Goal: Task Accomplishment & Management: Manage account settings

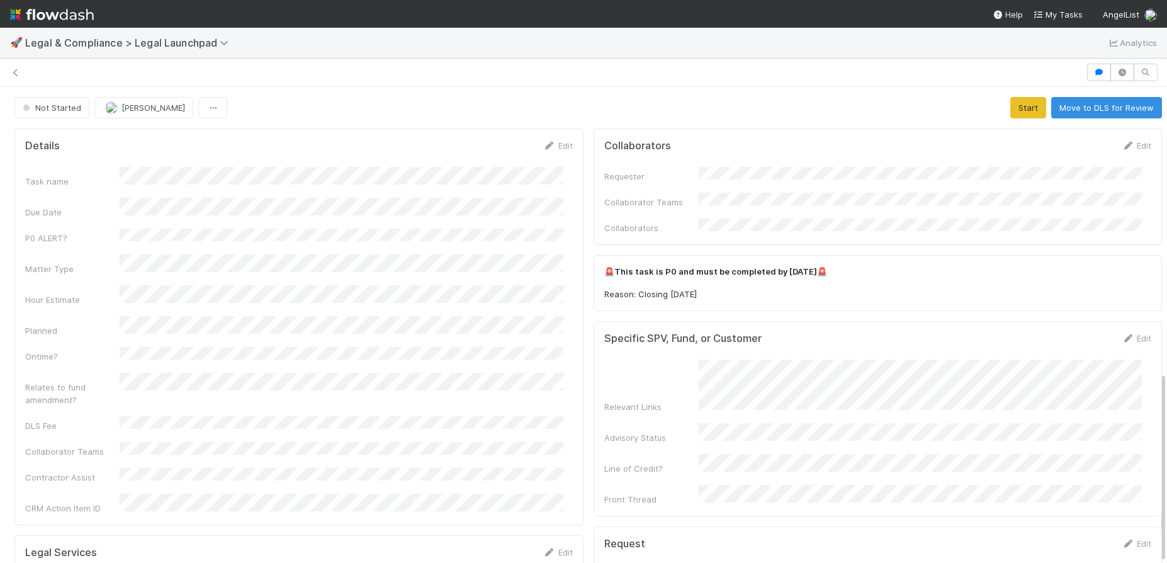
scroll to position [712, 0]
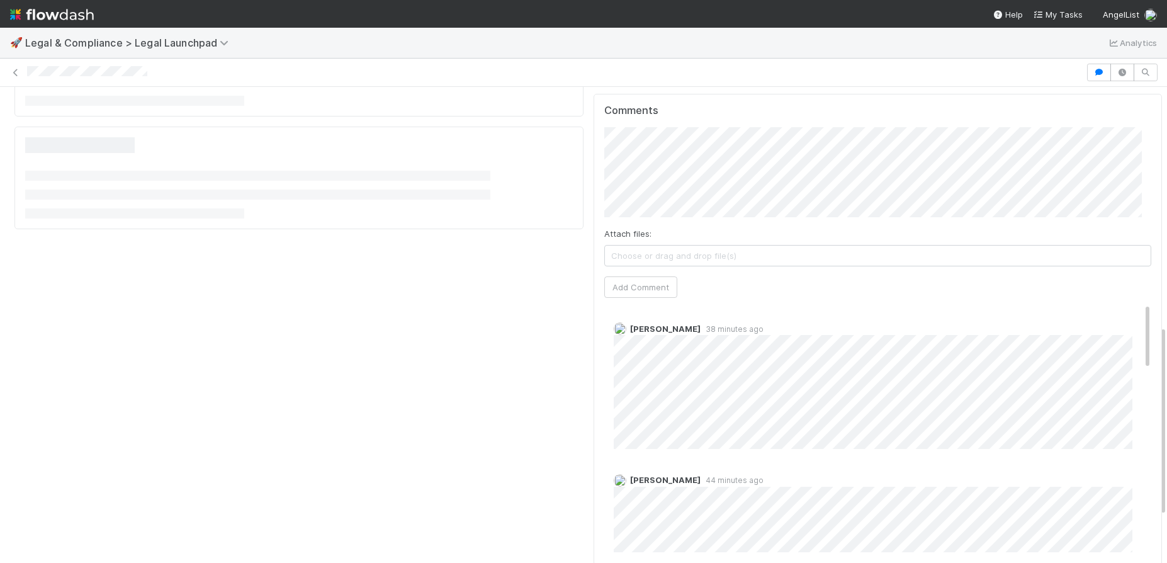
scroll to position [486, 0]
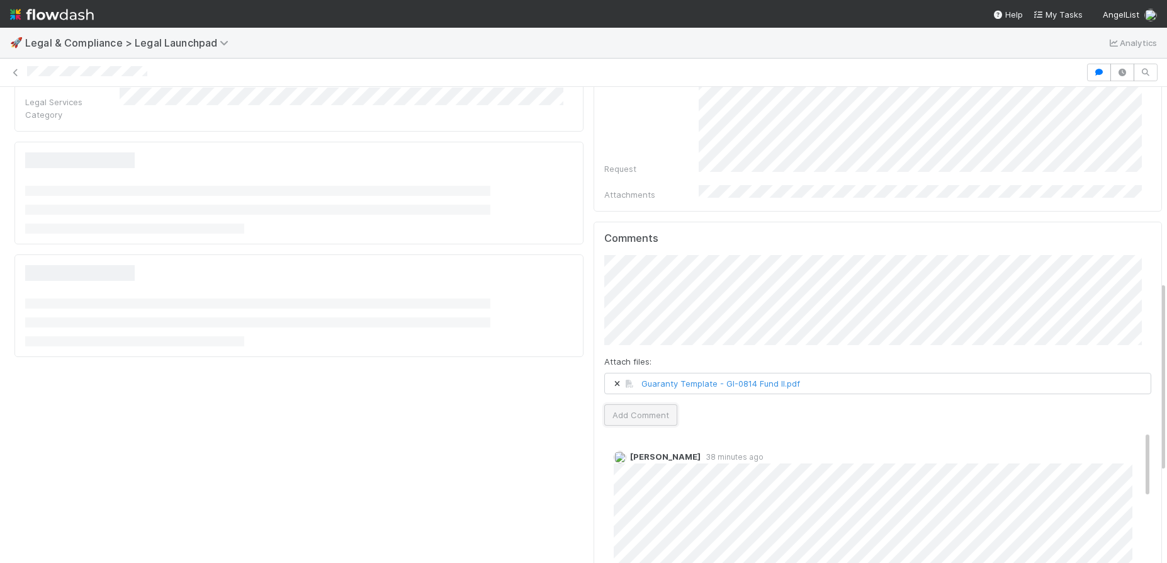
click at [621, 404] on button "Add Comment" at bounding box center [640, 414] width 73 height 21
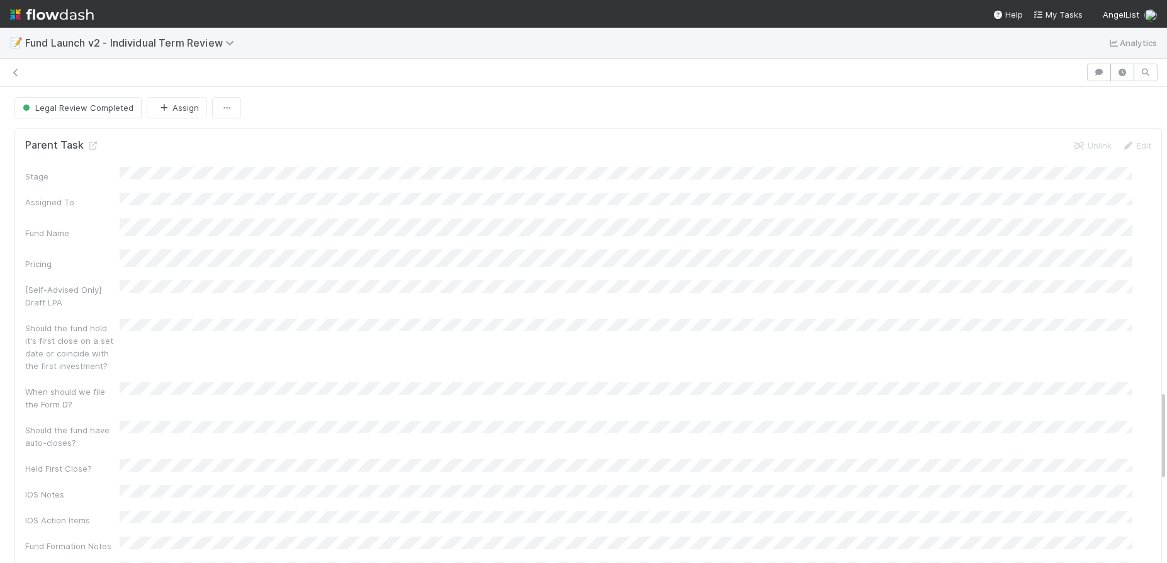
scroll to position [1591, 0]
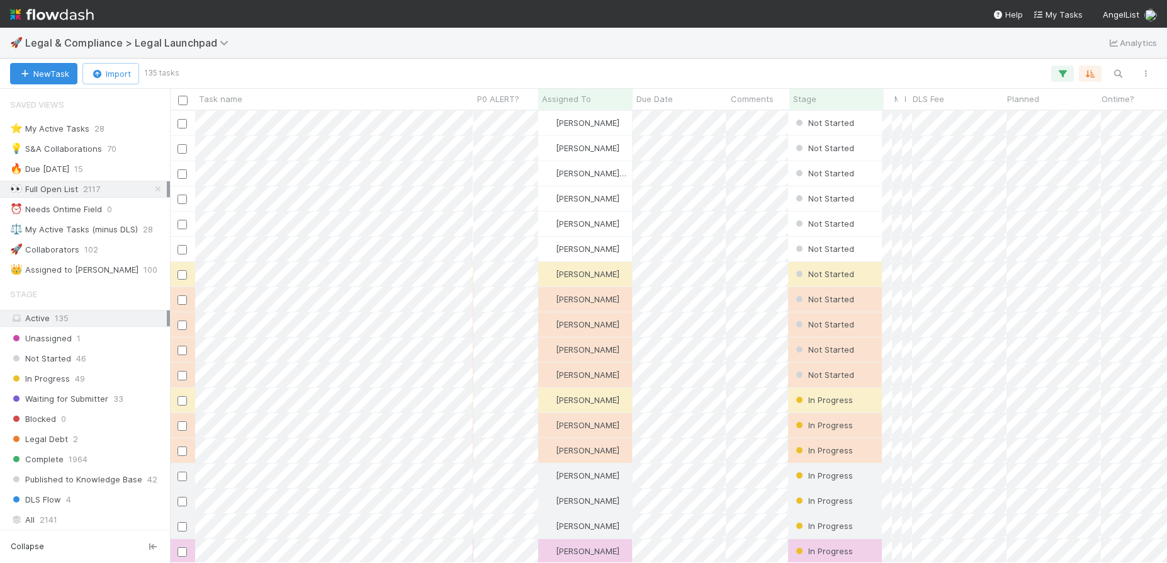
scroll to position [442, 988]
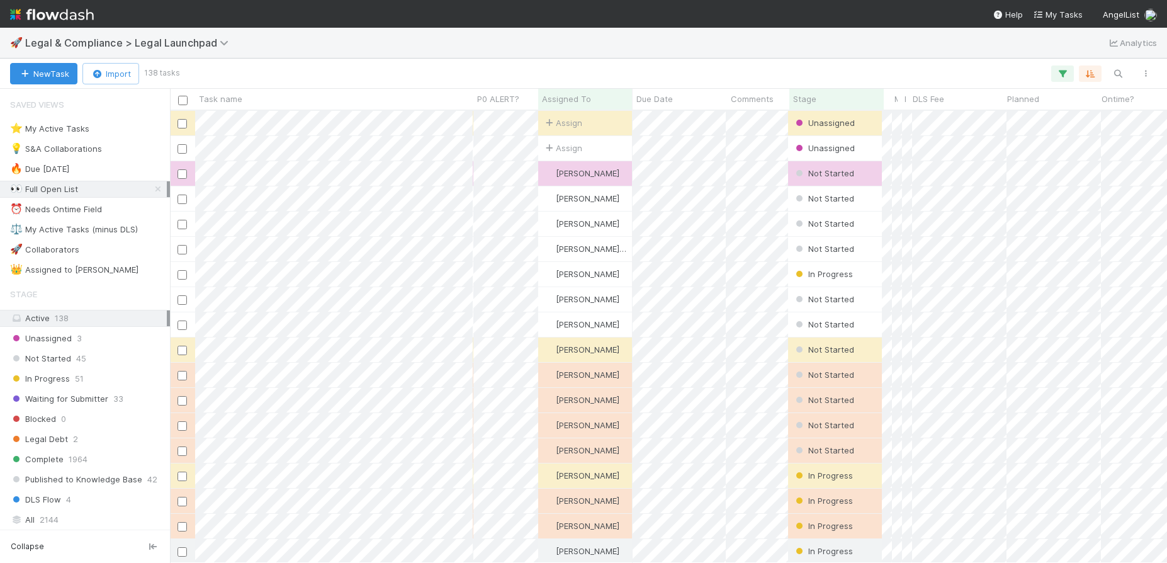
scroll to position [442, 988]
drag, startPoint x: 151, startPoint y: 188, endPoint x: 137, endPoint y: 191, distance: 14.7
click at [152, 188] on icon at bounding box center [158, 189] width 13 height 8
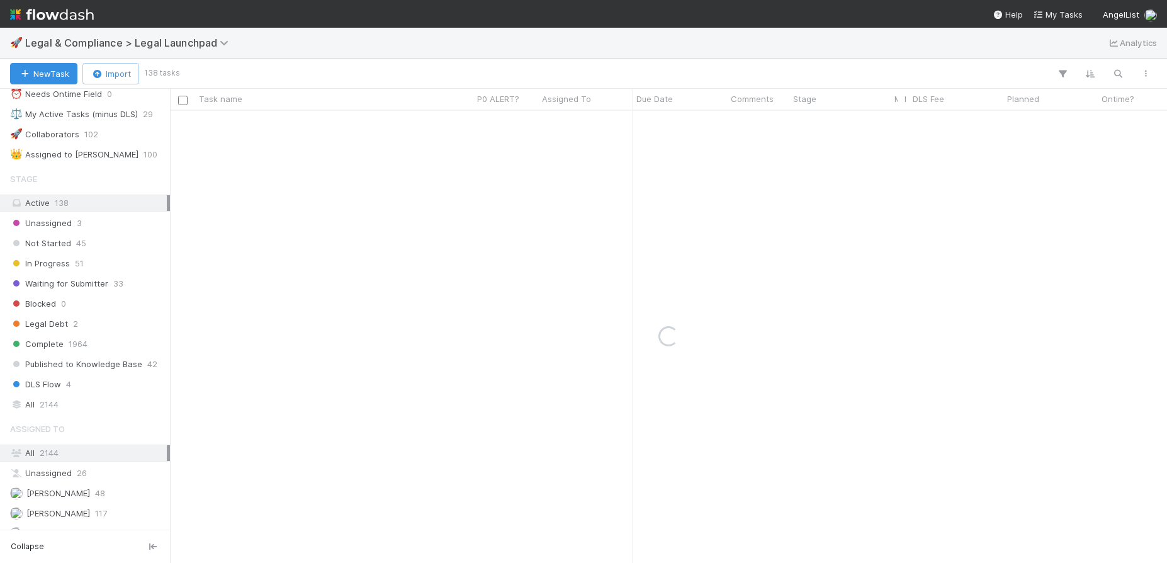
scroll to position [118, 0]
click at [65, 405] on div "All 2144" at bounding box center [88, 402] width 157 height 16
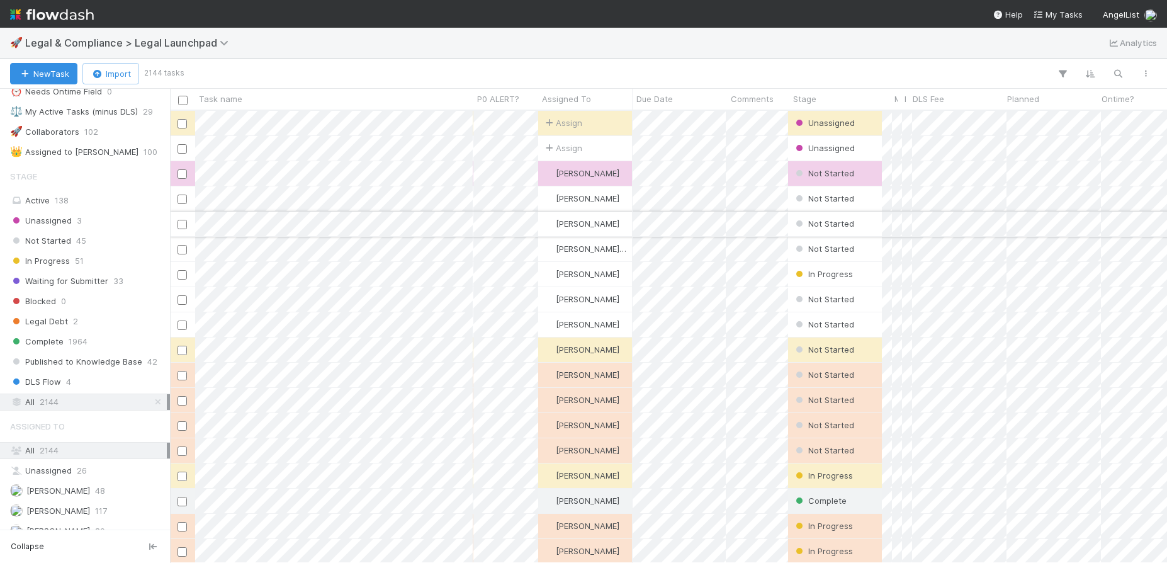
scroll to position [442, 988]
click at [152, 402] on icon at bounding box center [158, 402] width 13 height 8
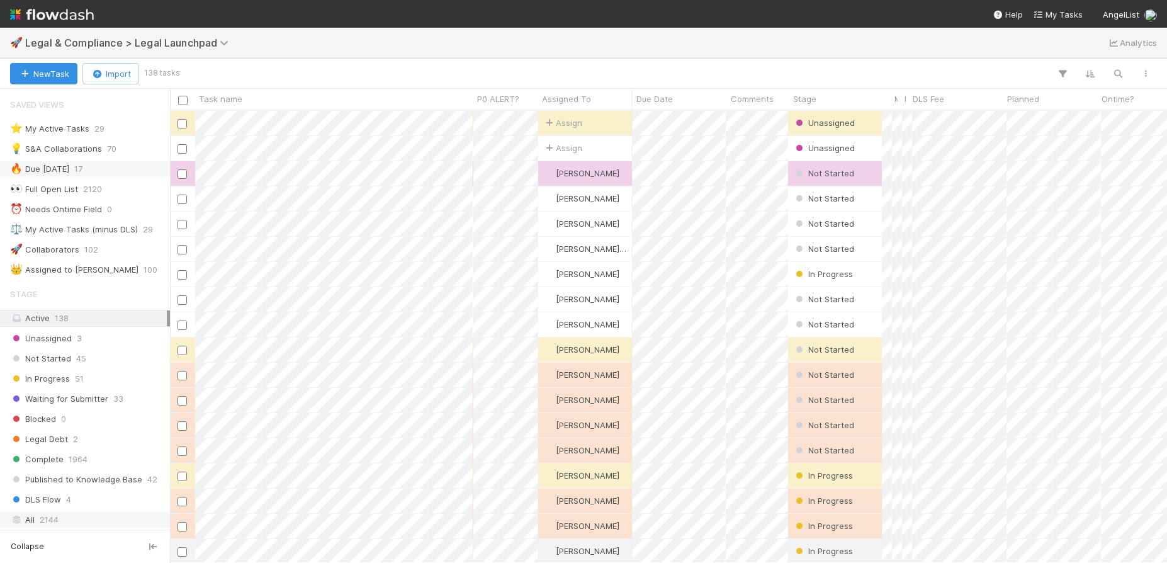
scroll to position [442, 988]
click at [77, 137] on div "⭐ My Active Tasks 29" at bounding box center [85, 128] width 170 height 17
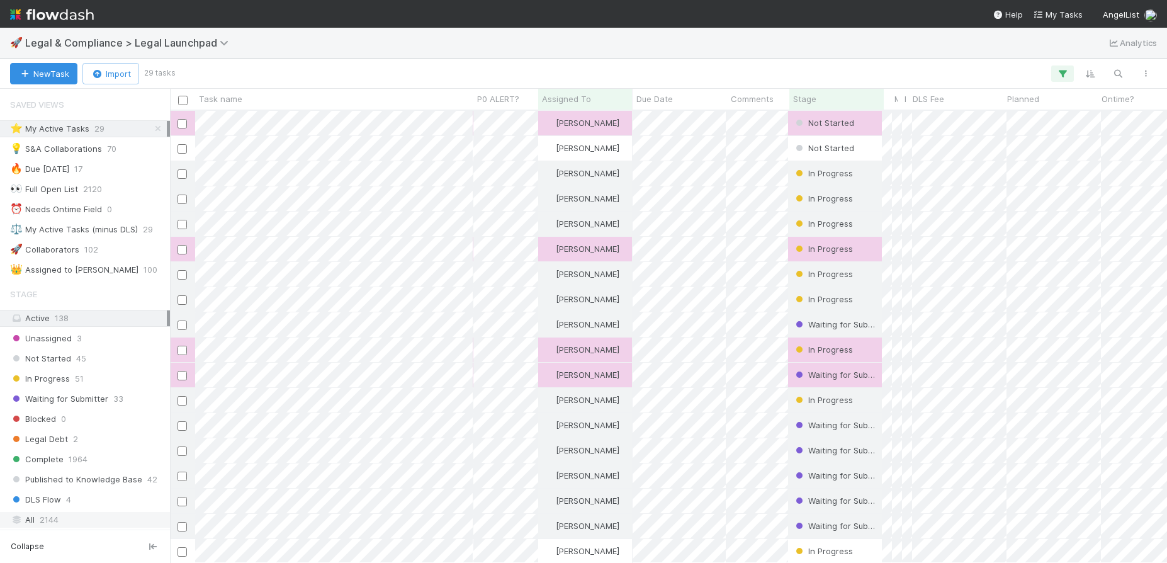
scroll to position [442, 988]
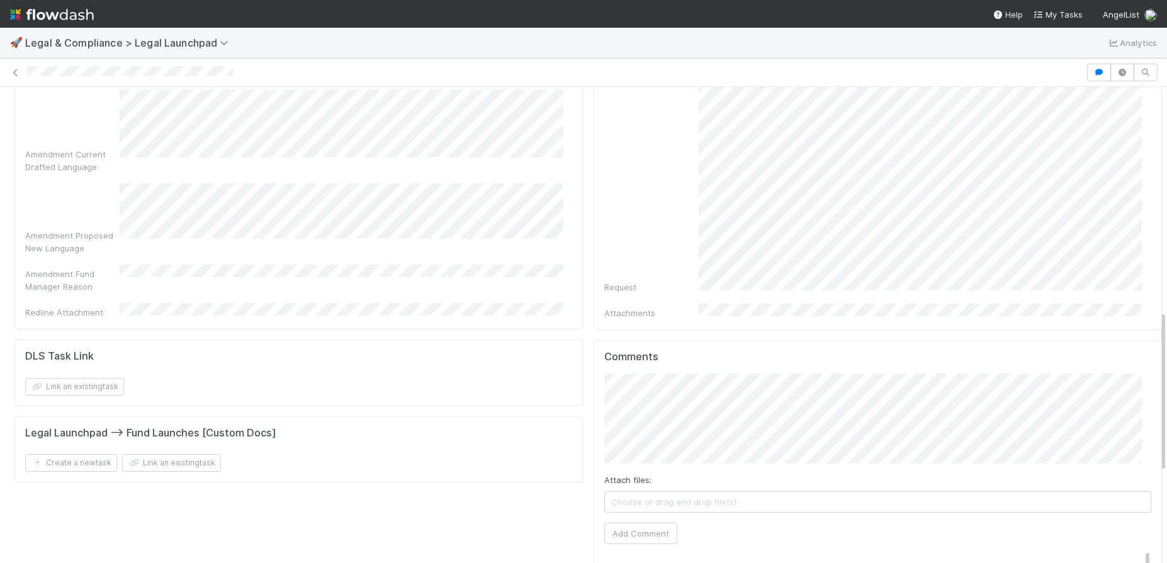
scroll to position [655, 0]
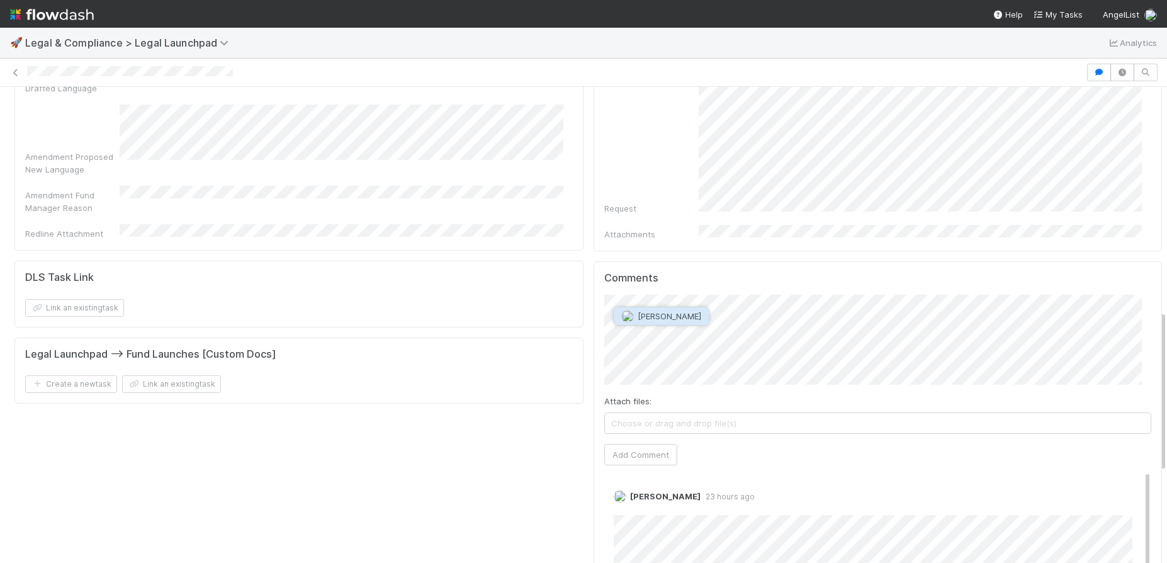
click at [697, 318] on span "[PERSON_NAME]" at bounding box center [670, 316] width 64 height 10
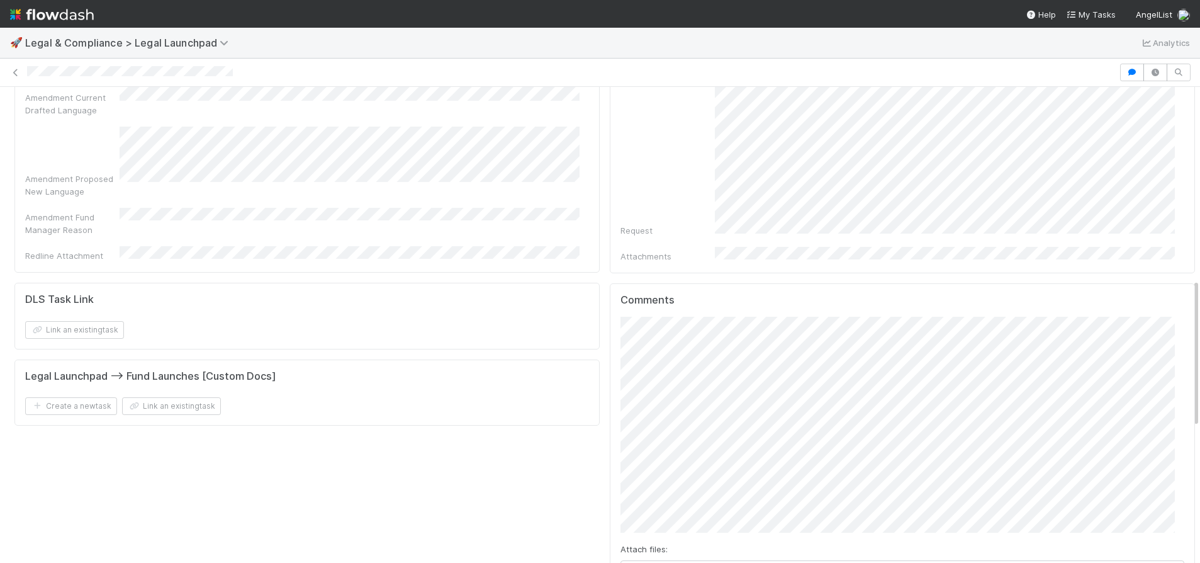
scroll to position [663, 0]
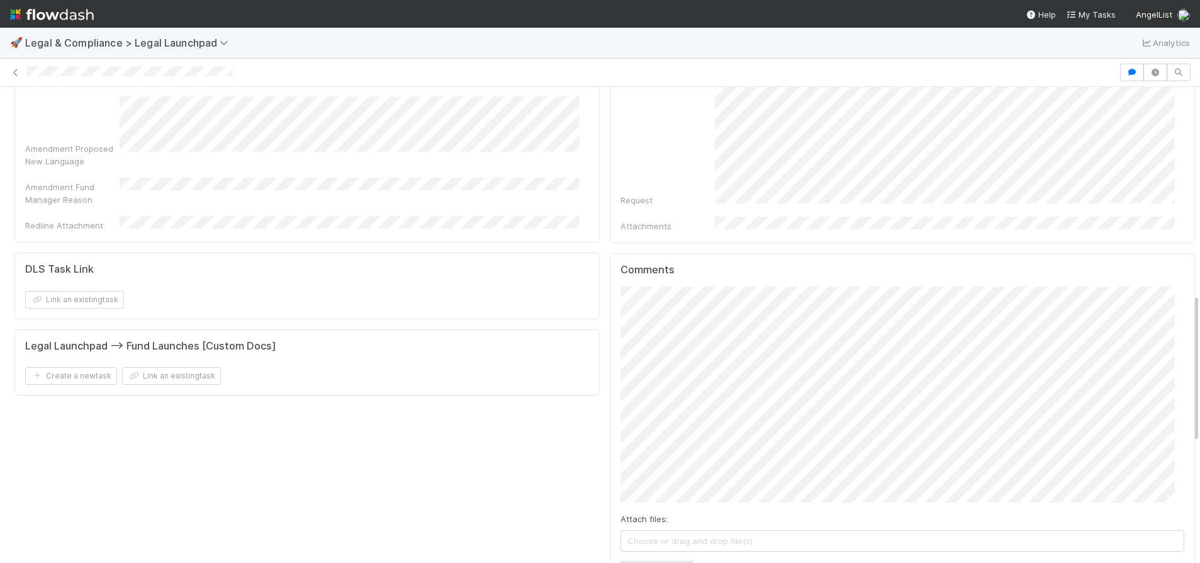
click at [643, 561] on button "Add Comment" at bounding box center [657, 571] width 73 height 21
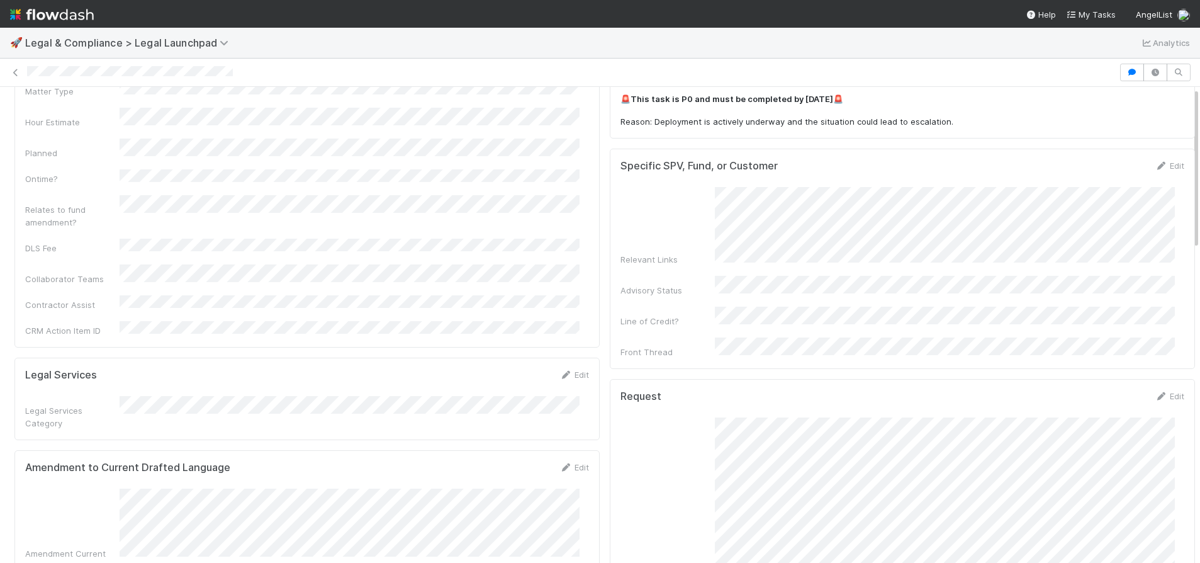
scroll to position [0, 0]
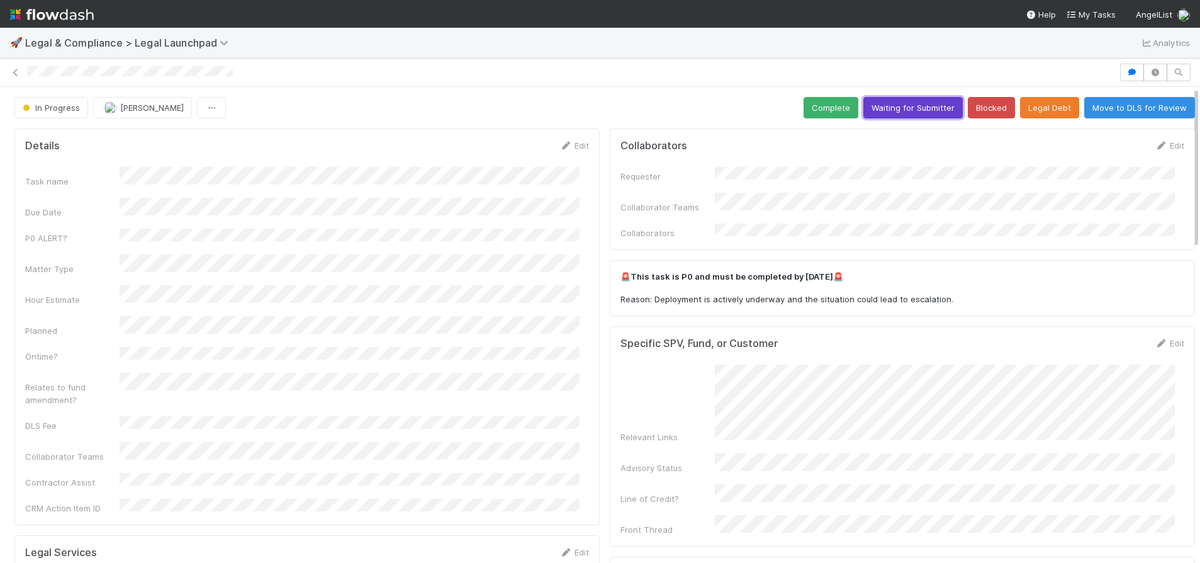
click at [894, 106] on button "Waiting for Submitter" at bounding box center [913, 107] width 99 height 21
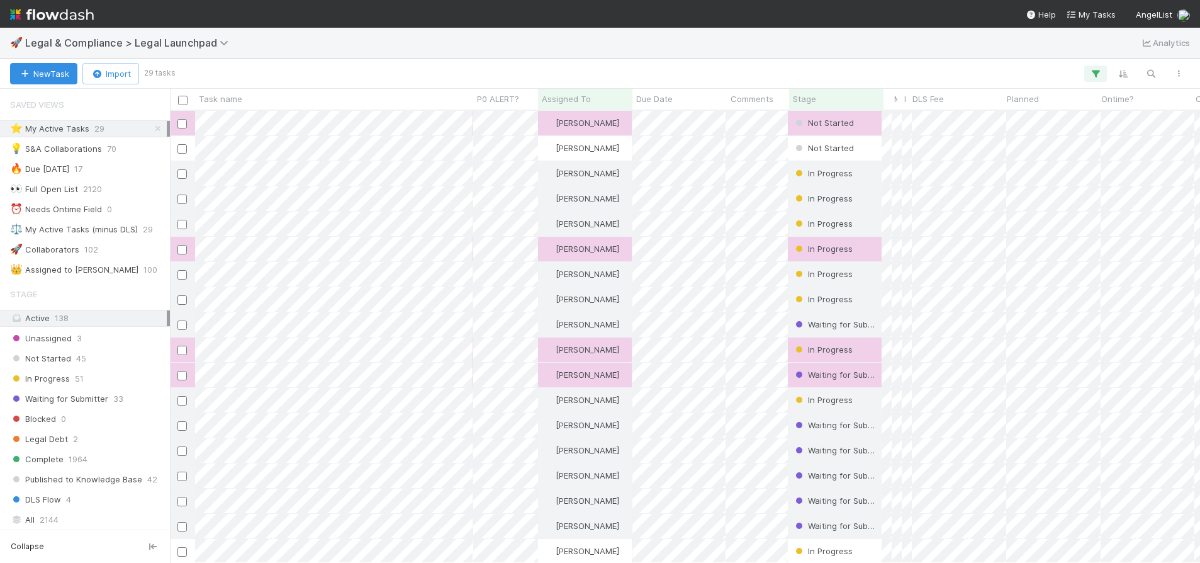
scroll to position [442, 1021]
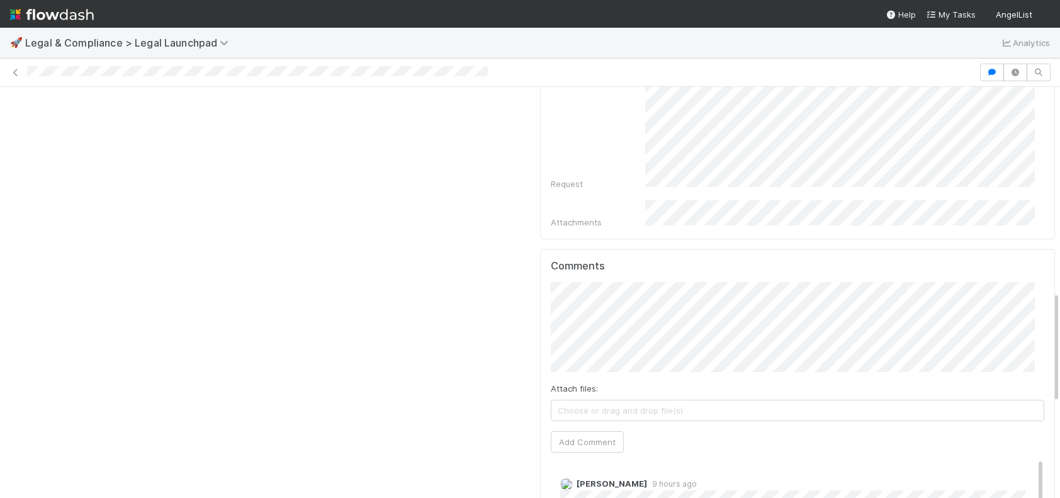
scroll to position [796, 0]
click at [621, 290] on button "Jonah Lecker" at bounding box center [607, 297] width 95 height 18
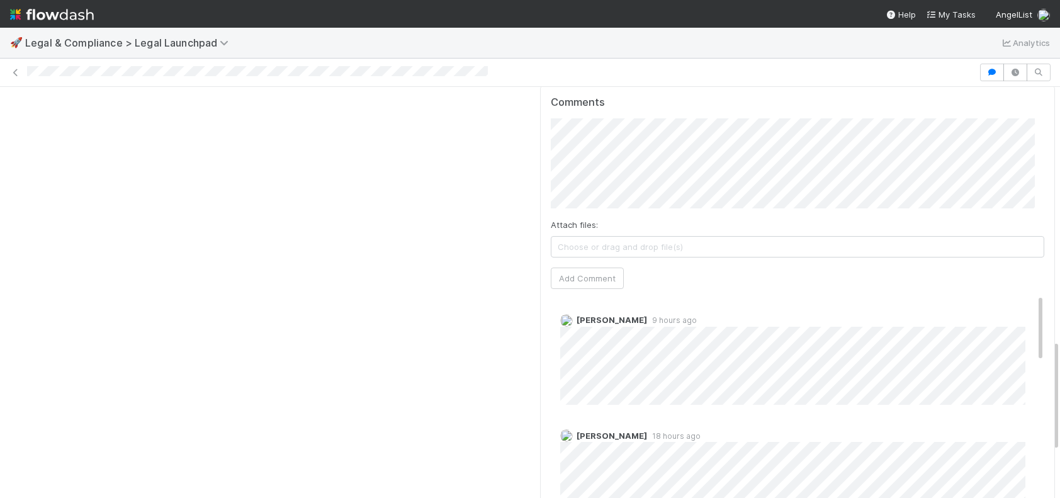
scroll to position [867, 0]
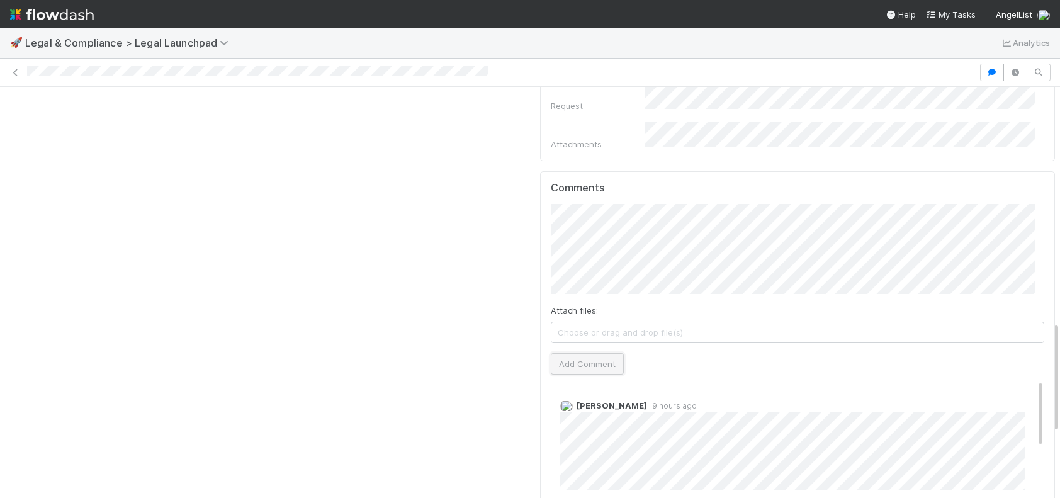
click at [579, 353] on button "Add Comment" at bounding box center [587, 363] width 73 height 21
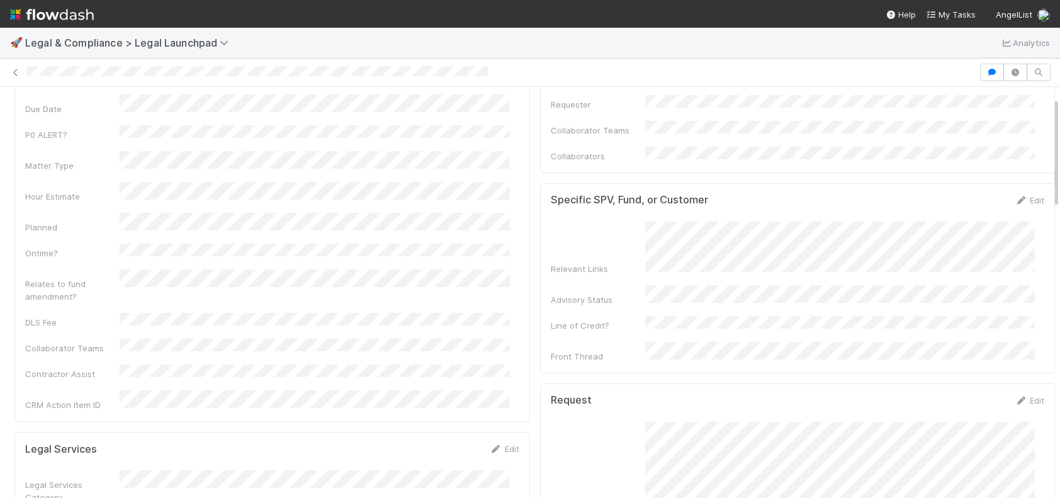
scroll to position [0, 0]
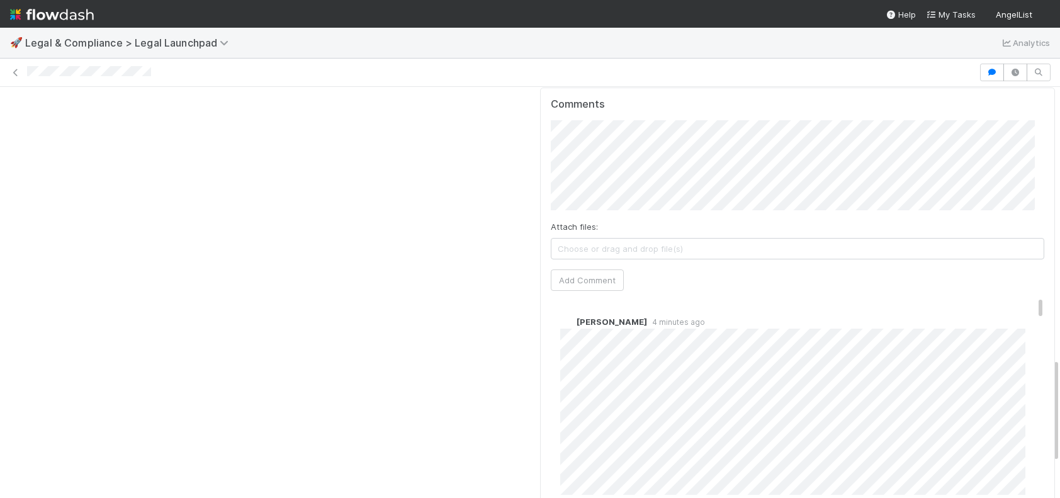
scroll to position [1026, 0]
